Goal: Submit feedback/report problem: Submit feedback/report problem

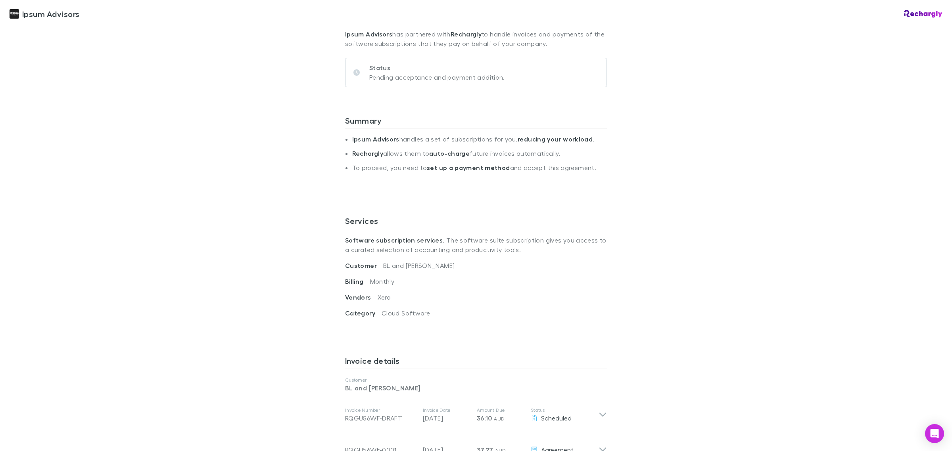
scroll to position [298, 0]
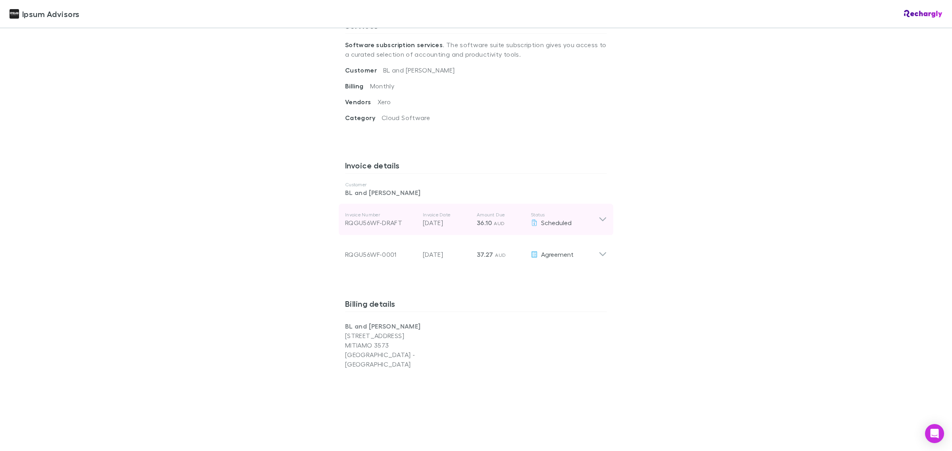
click at [599, 217] on icon at bounding box center [603, 220] width 8 height 10
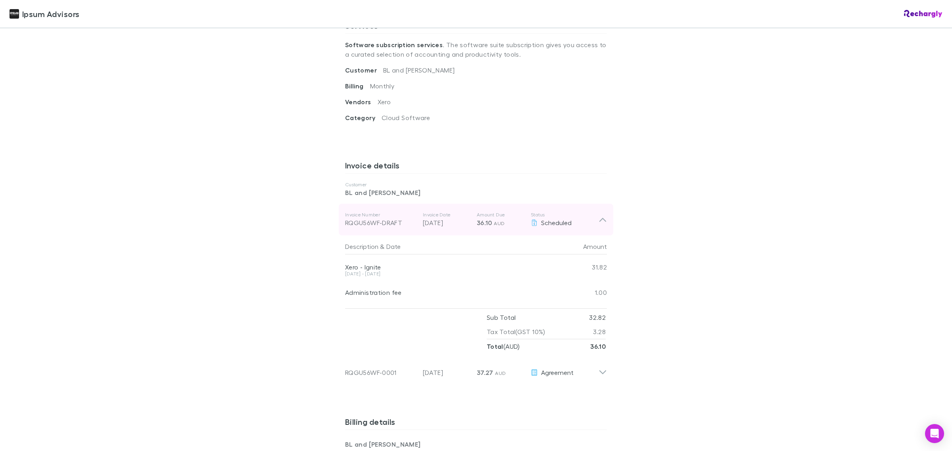
click at [599, 217] on icon at bounding box center [603, 220] width 8 height 10
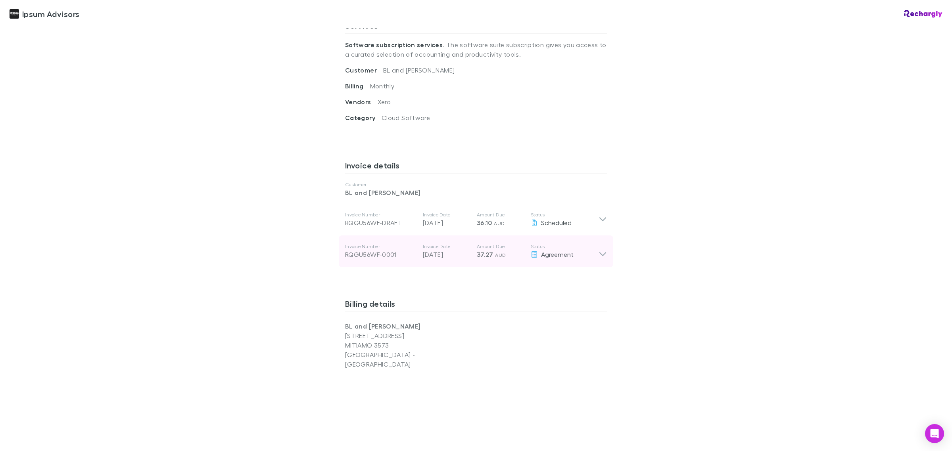
click at [599, 255] on icon at bounding box center [603, 252] width 8 height 16
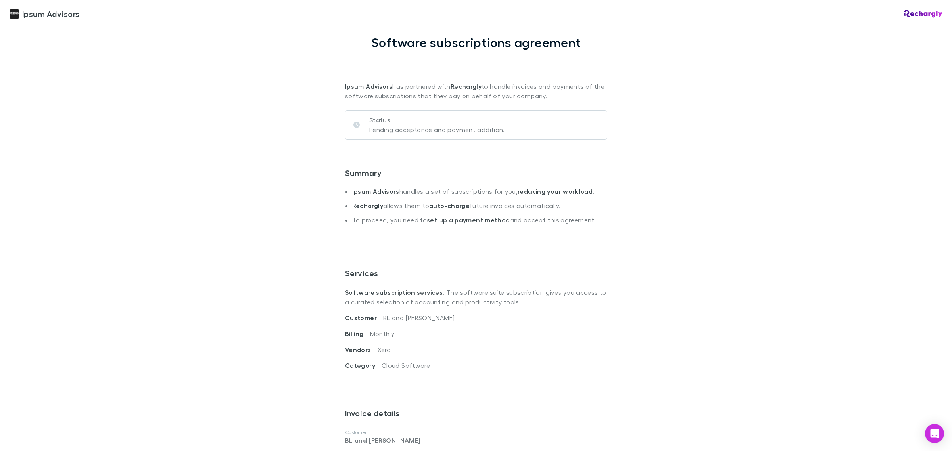
scroll to position [0, 0]
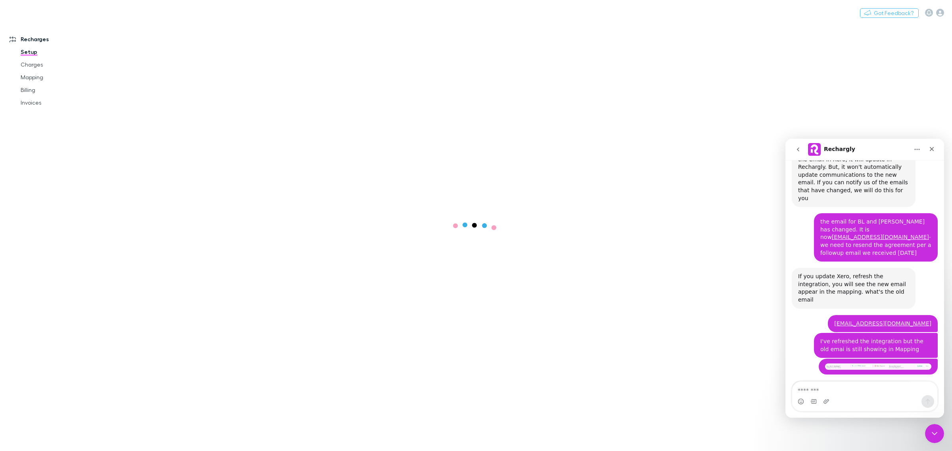
scroll to position [4932, 0]
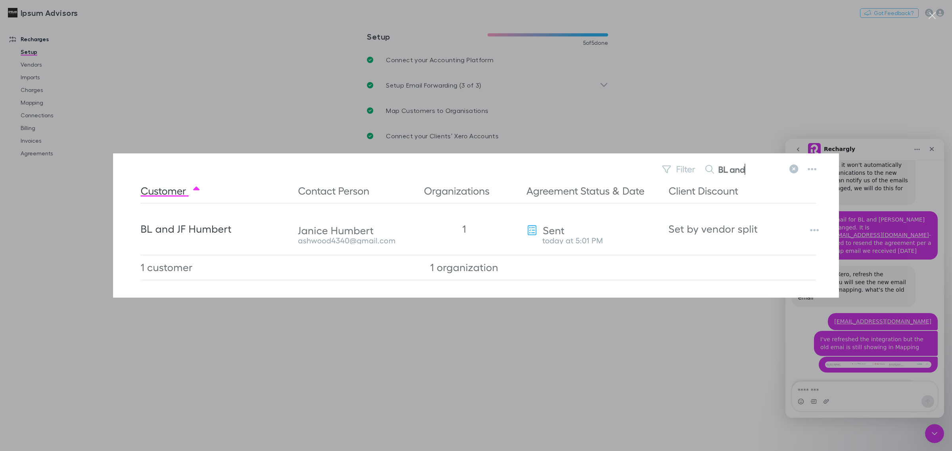
click at [776, 117] on div "Intercom messenger" at bounding box center [476, 225] width 952 height 451
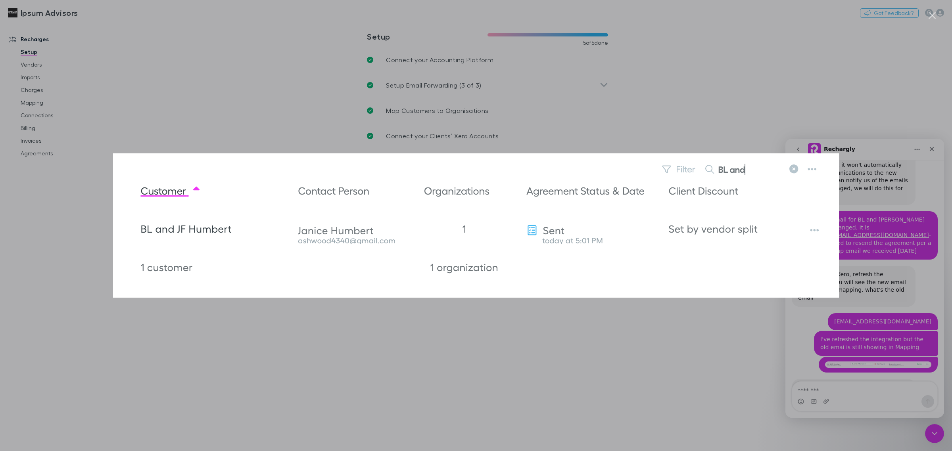
click at [797, 171] on img "Close" at bounding box center [476, 226] width 726 height 144
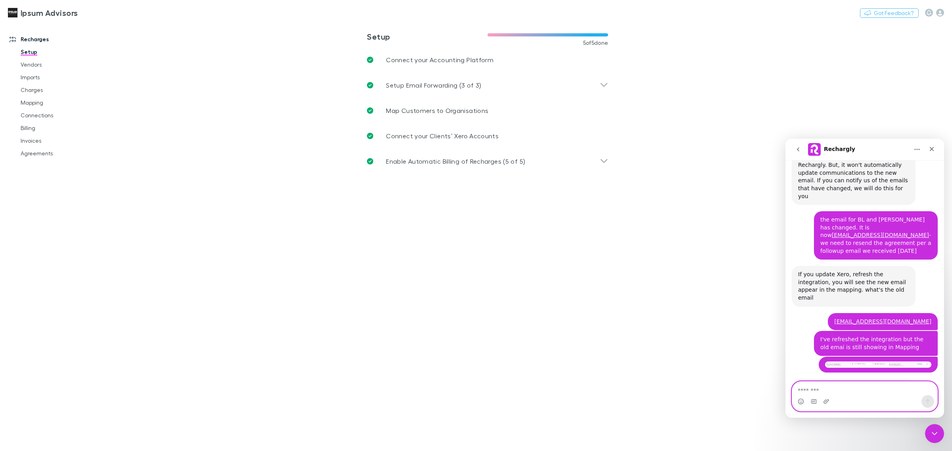
click at [812, 392] on textarea "Message…" at bounding box center [864, 388] width 145 height 13
type textarea "**********"
click at [926, 399] on icon "Send a message…" at bounding box center [928, 402] width 6 height 6
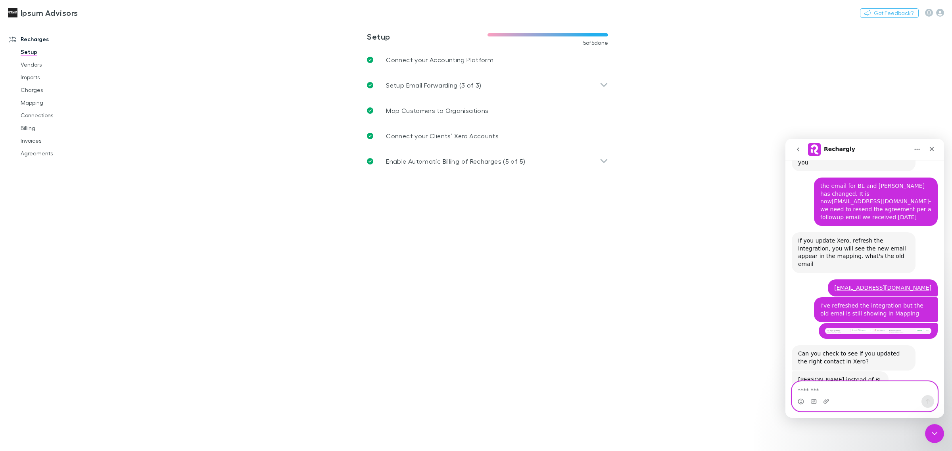
scroll to position [4967, 0]
